Goal: Use online tool/utility: Utilize a website feature to perform a specific function

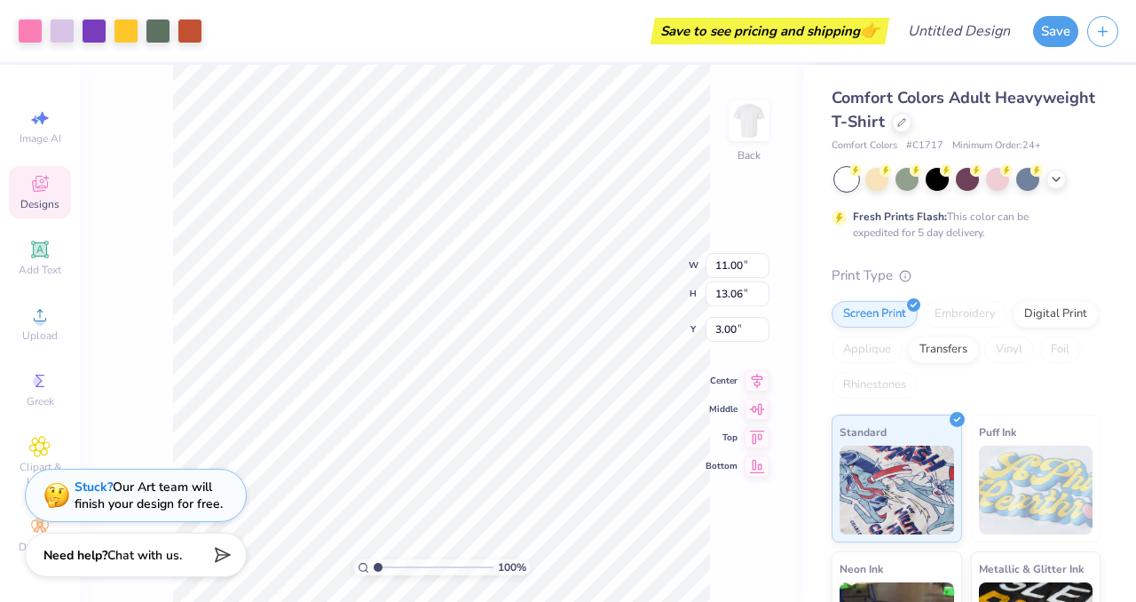
click at [170, 377] on div "100 % Back W 11.00 11.00 " H 13.06 13.06 " Y 3.00 3.00 " Center Middle Top Bott…" at bounding box center [441, 333] width 723 height 537
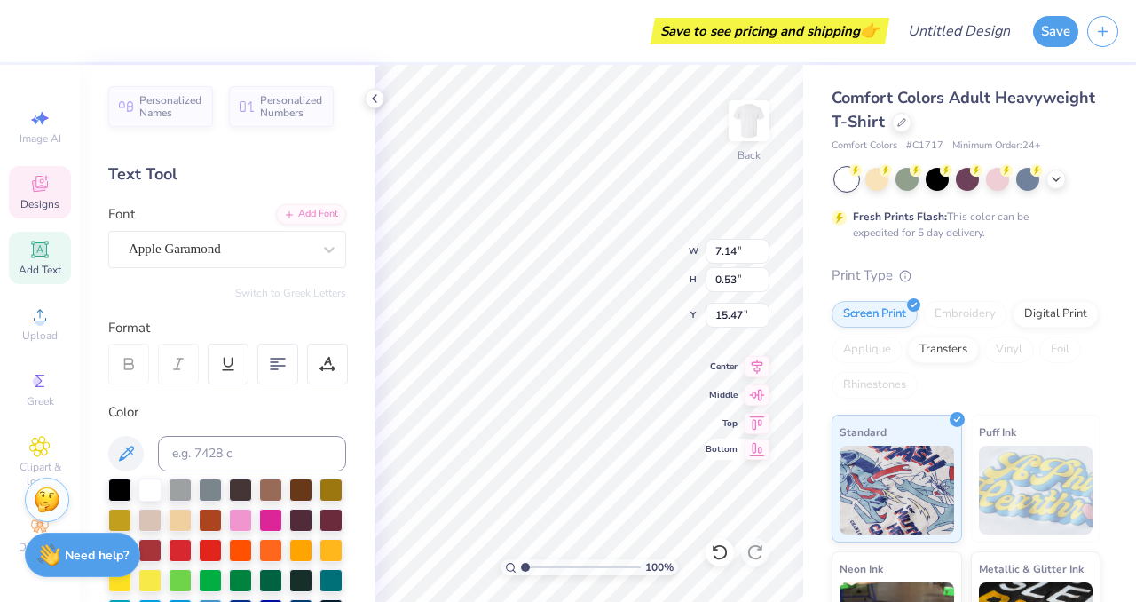
scroll to position [0, 12]
type textarea "Kappa Kappa Gamma · The Stella Society"
type input "6.00"
type input "14.94"
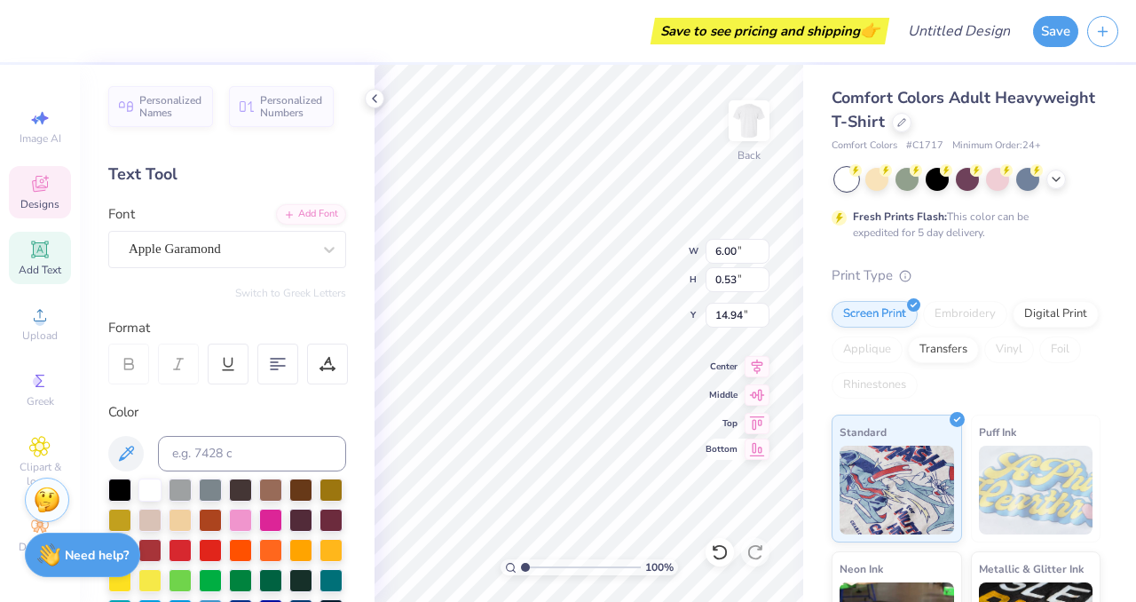
scroll to position [0, 6]
type textarea "Alpha Chi Omega · The Ivy Society"
type input "7.75"
type input "0.49"
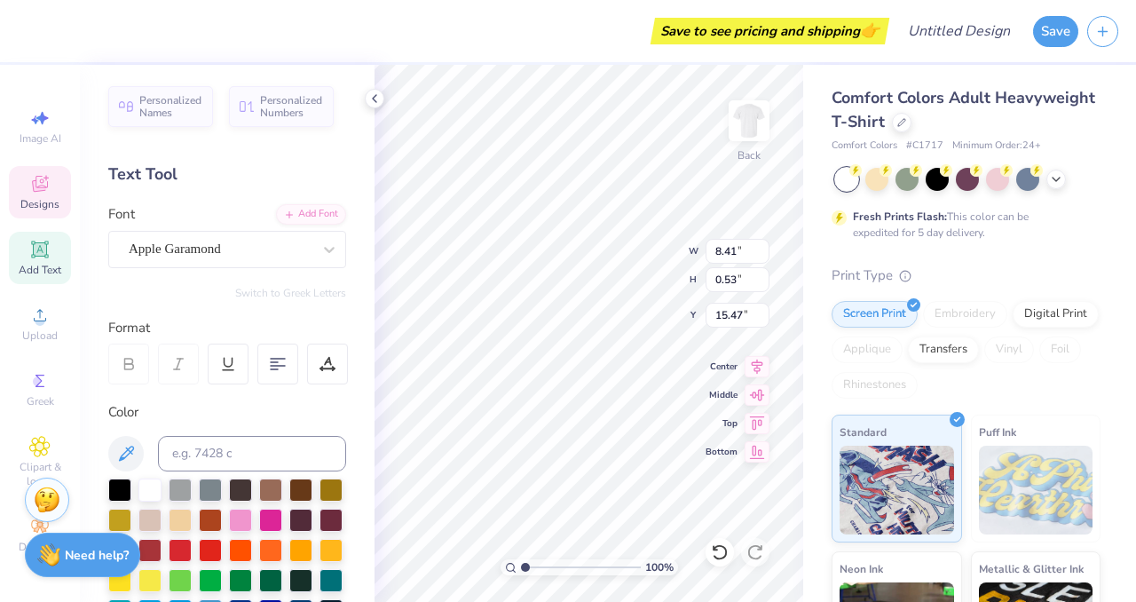
type input "15.51"
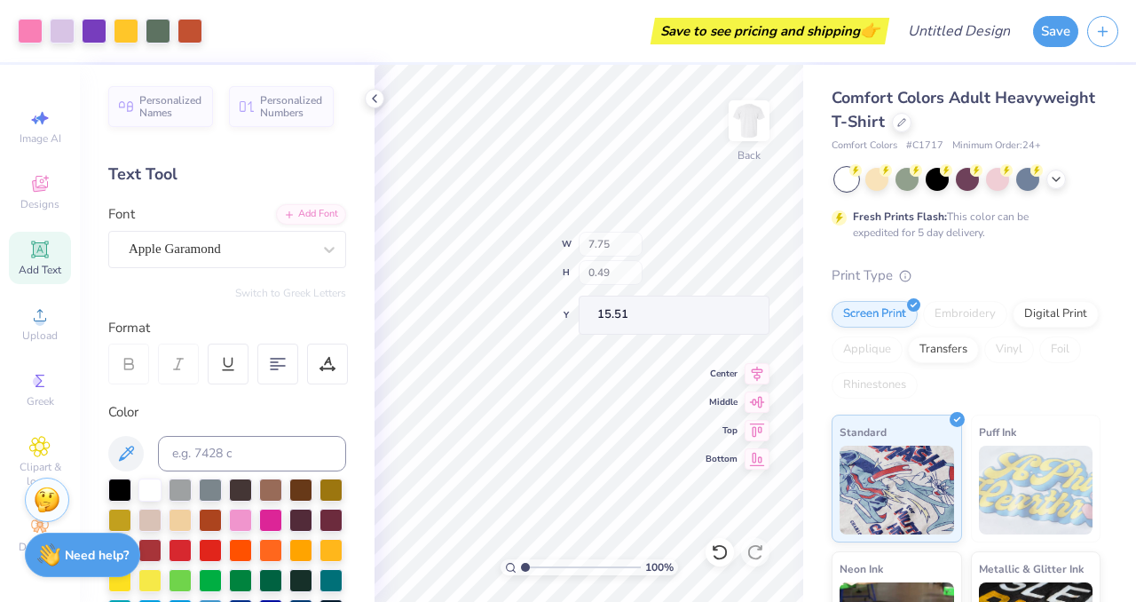
type input "7.45"
type input "0.47"
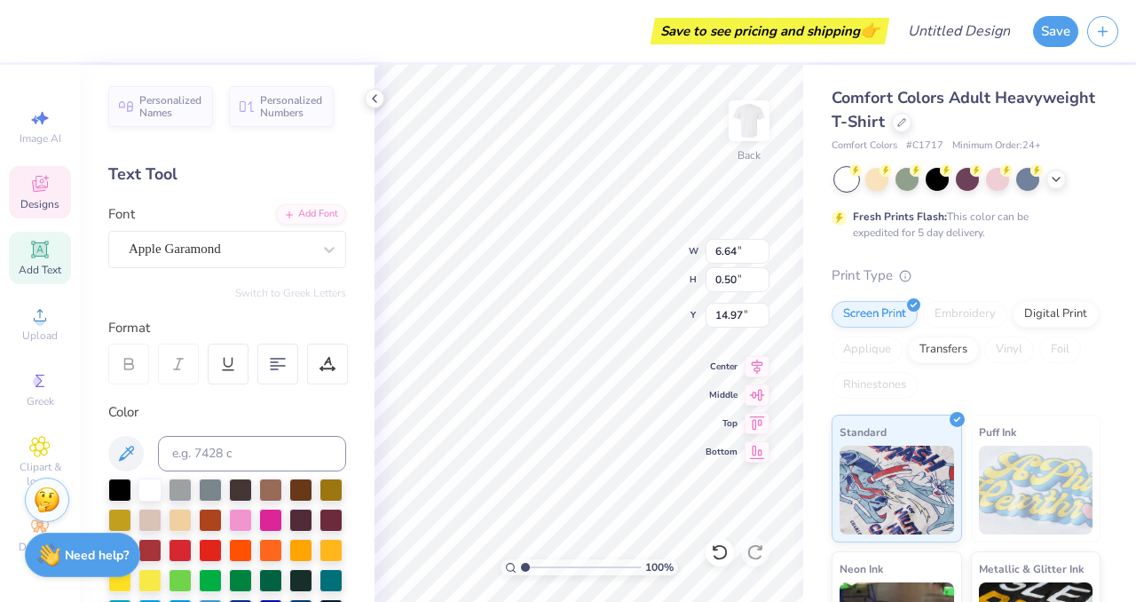
type input "6.64"
type input "0.50"
type input "14.97"
type input "6.19"
type input "0.46"
